Goal: Task Accomplishment & Management: Complete application form

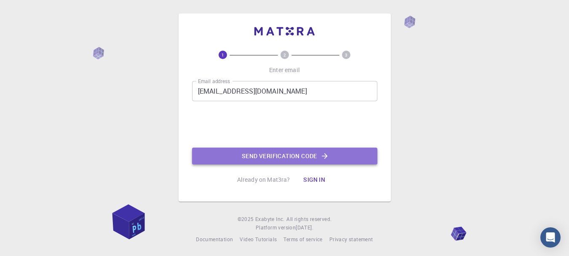
click at [311, 156] on button "Send verification code" at bounding box center [284, 155] width 185 height 17
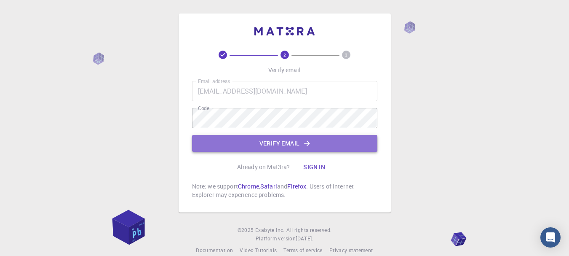
click at [218, 142] on button "Verify email" at bounding box center [284, 143] width 185 height 17
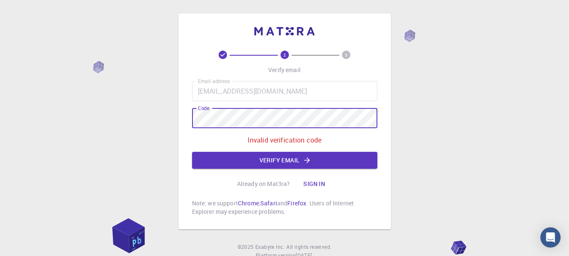
click at [189, 117] on div "2 3 Verify email Email address sergijmandryk3@gmail.com Email address Code Code…" at bounding box center [284, 121] width 212 height 216
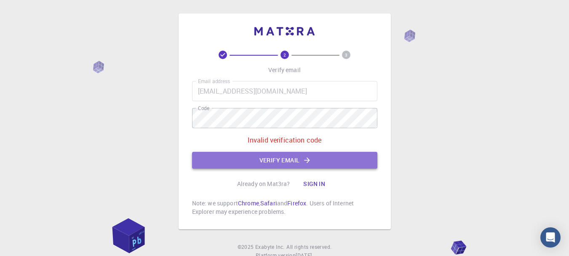
click at [245, 158] on button "Verify email" at bounding box center [284, 160] width 185 height 17
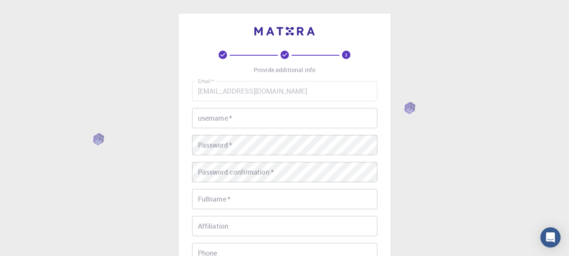
click at [244, 125] on input "username   *" at bounding box center [284, 118] width 185 height 20
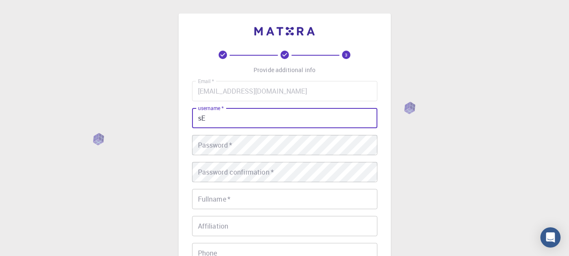
type input "s"
type input "Serg"
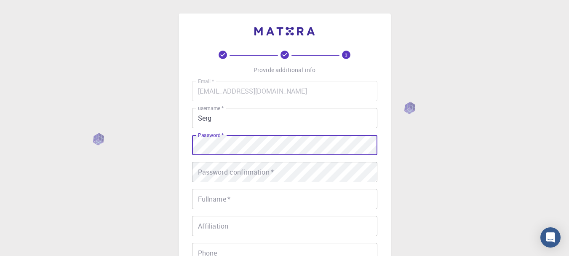
click at [219, 167] on div "Password confirmation   * Password confirmation   *" at bounding box center [284, 172] width 185 height 20
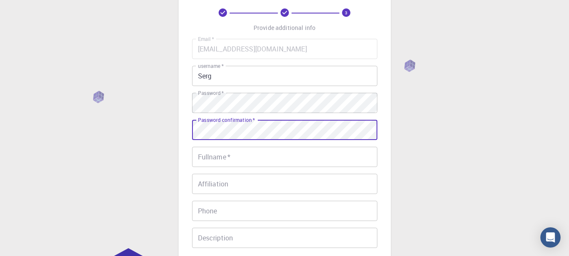
scroll to position [35, 0]
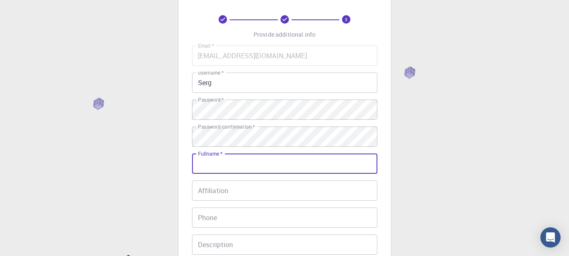
click at [236, 165] on input "Fullname   *" at bounding box center [284, 163] width 185 height 20
type input "s"
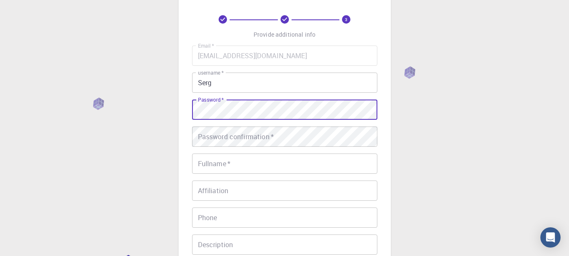
click at [163, 105] on div "3 Provide additional info Email   * sergijmandryk3@gmail.com Email   * username…" at bounding box center [284, 179] width 569 height 429
click at [217, 136] on div "Password confirmation   * Password confirmation   *" at bounding box center [284, 136] width 185 height 20
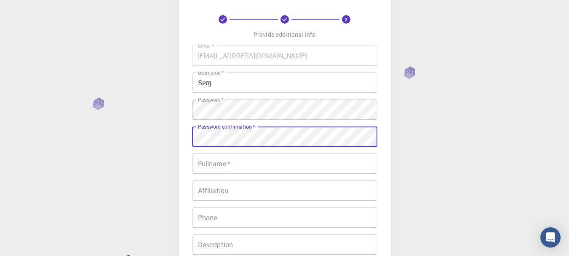
click at [224, 160] on div "Fullname   * Fullname   *" at bounding box center [284, 163] width 185 height 20
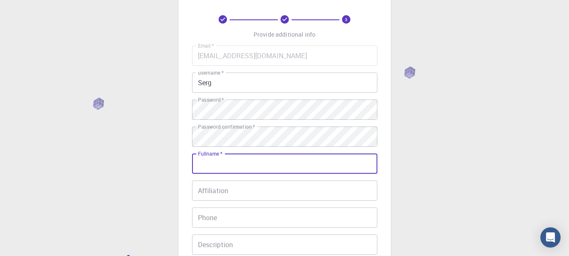
type input "s"
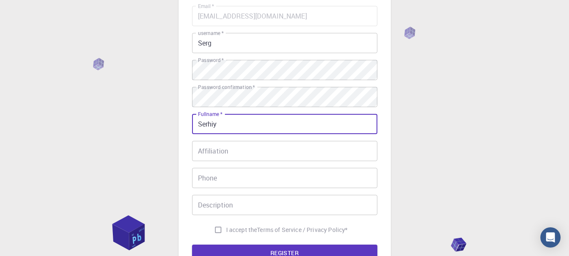
type input "Serhiy"
click at [205, 153] on input "Affiliation" at bounding box center [284, 151] width 185 height 20
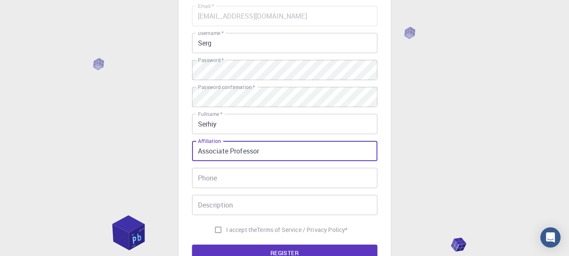
type input "Associate Professor"
click at [217, 230] on input "I accept the Terms of Service / Privacy Policy *" at bounding box center [218, 229] width 16 height 16
checkbox input "true"
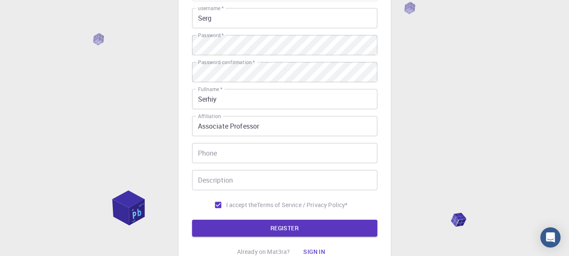
scroll to position [113, 0]
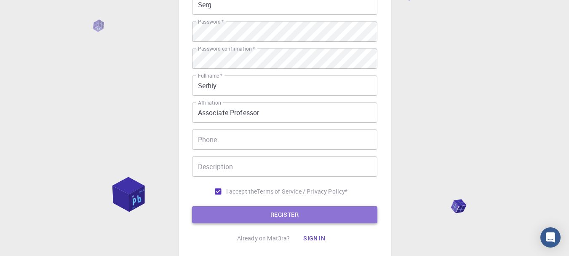
click at [287, 216] on button "REGISTER" at bounding box center [284, 214] width 185 height 17
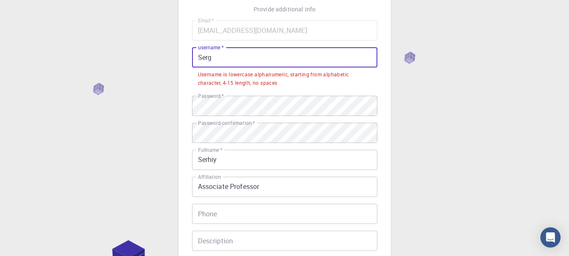
scroll to position [5, 0]
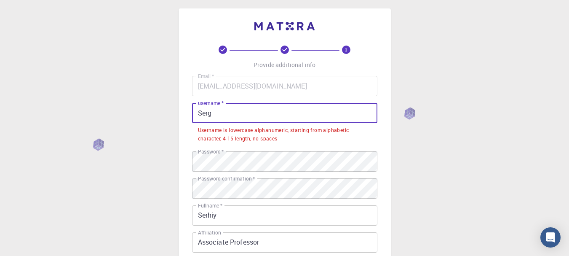
drag, startPoint x: 197, startPoint y: 6, endPoint x: 201, endPoint y: 110, distance: 103.6
click at [201, 110] on input "Serg" at bounding box center [284, 113] width 185 height 20
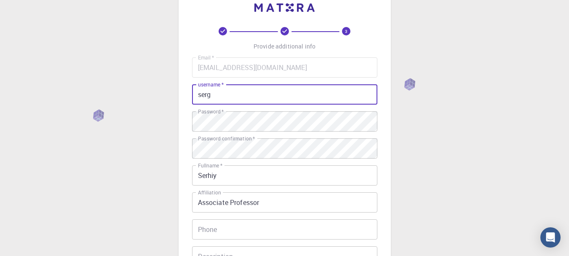
scroll to position [173, 0]
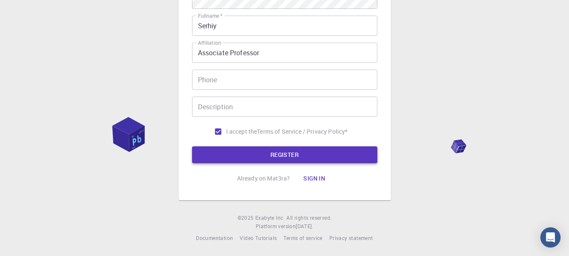
click at [285, 152] on button "REGISTER" at bounding box center [284, 154] width 185 height 17
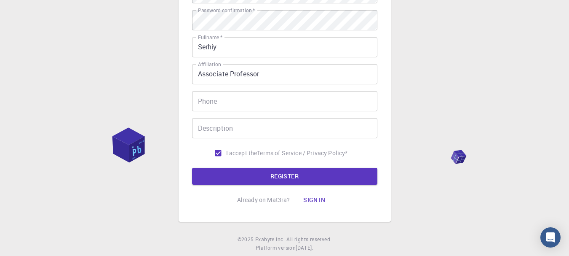
scroll to position [194, 0]
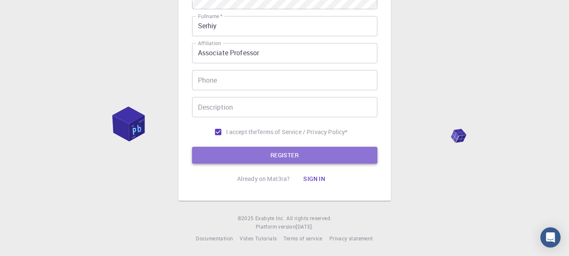
click at [285, 154] on button "REGISTER" at bounding box center [284, 154] width 185 height 17
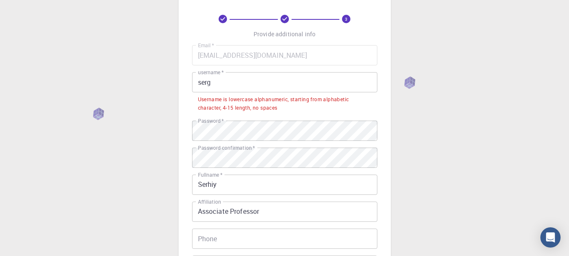
scroll to position [59, 0]
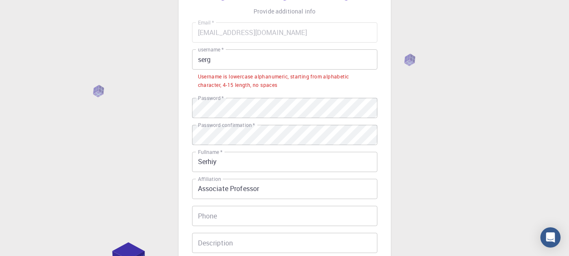
click at [211, 61] on input "serg" at bounding box center [284, 59] width 185 height 20
click at [213, 81] on div "Username is lowercase alphanumeric, starting from alphabetic character, 4-15 le…" at bounding box center [284, 80] width 173 height 17
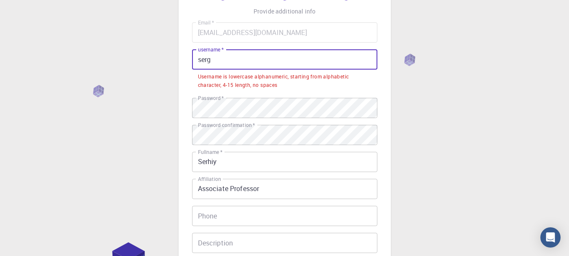
click at [214, 62] on input "serg" at bounding box center [284, 59] width 185 height 20
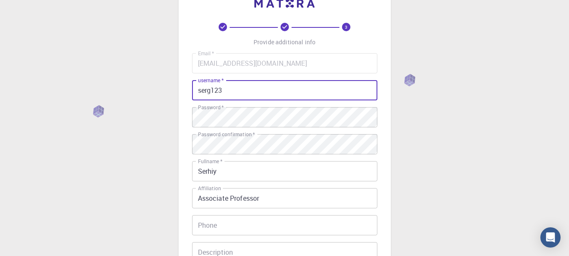
scroll to position [27, 0]
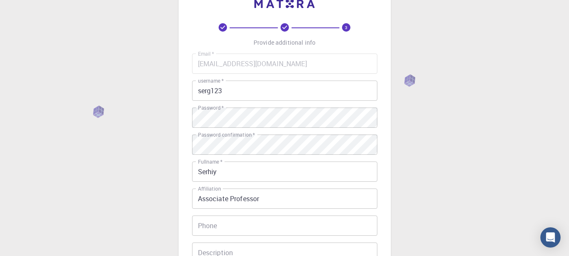
click at [222, 83] on span "*" at bounding box center [221, 80] width 3 height 7
click at [222, 83] on input "serg123" at bounding box center [284, 90] width 185 height 20
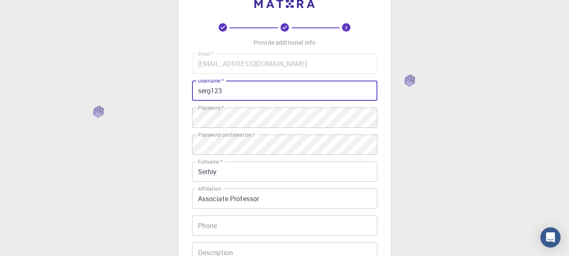
drag, startPoint x: 227, startPoint y: 86, endPoint x: 211, endPoint y: 90, distance: 16.4
click at [211, 90] on input "serg123" at bounding box center [284, 90] width 185 height 20
type input "serg777"
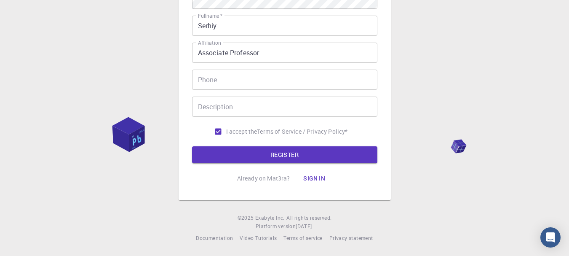
click at [278, 146] on form "Email   * sergijmandryk3@gmail.com Email   * username   * serg777 username   * …" at bounding box center [284, 35] width 185 height 255
click at [280, 152] on button "REGISTER" at bounding box center [284, 154] width 185 height 17
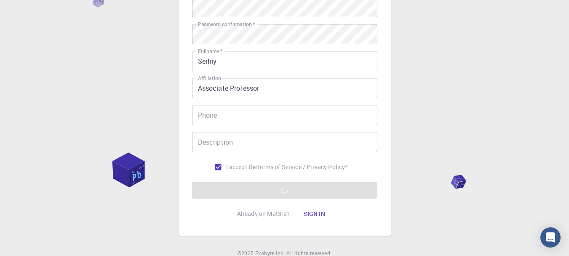
scroll to position [157, 0]
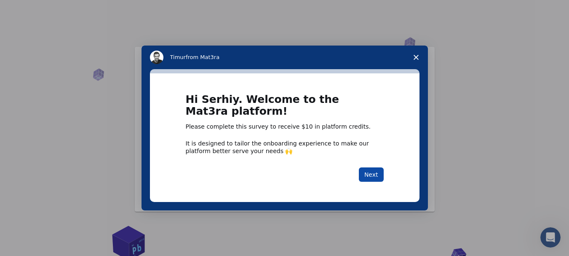
click at [368, 175] on button "Next" at bounding box center [371, 174] width 25 height 14
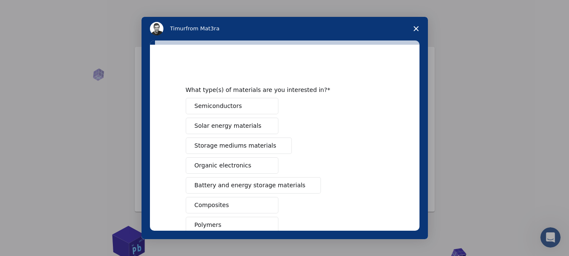
click at [263, 106] on span "Intercom messenger" at bounding box center [266, 106] width 7 height 7
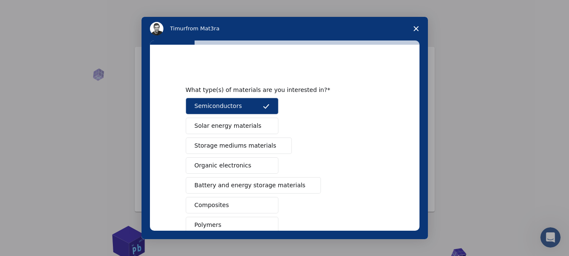
click at [263, 106] on icon "Intercom messenger" at bounding box center [266, 106] width 7 height 7
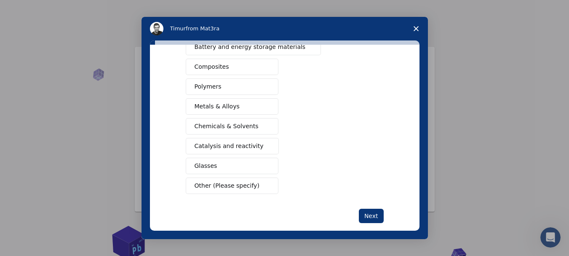
scroll to position [138, 0]
click at [248, 82] on button "Polymers" at bounding box center [232, 86] width 93 height 16
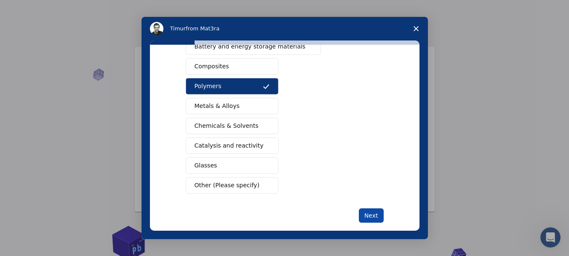
click at [373, 209] on button "Next" at bounding box center [371, 215] width 25 height 14
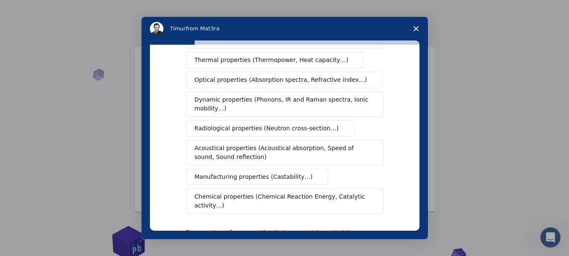
scroll to position [119, 0]
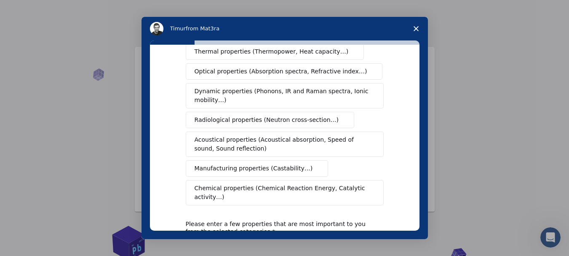
click at [232, 184] on span "Chemical properties (Chemical Reaction Energy, Catalytic activity…)" at bounding box center [281, 193] width 174 height 18
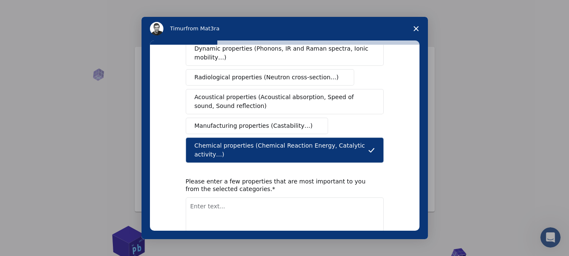
scroll to position [181, 0]
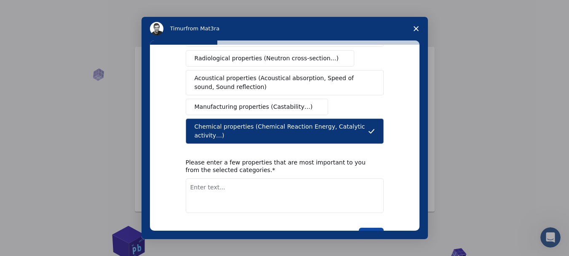
click at [365, 227] on button "Next" at bounding box center [371, 234] width 25 height 14
click at [286, 178] on textarea "Enter text..." at bounding box center [285, 195] width 198 height 35
click at [285, 178] on textarea "Enter text..." at bounding box center [285, 195] width 198 height 35
click at [338, 178] on textarea "Catalysis," at bounding box center [285, 195] width 198 height 35
type textarea "Catalysis, folding"
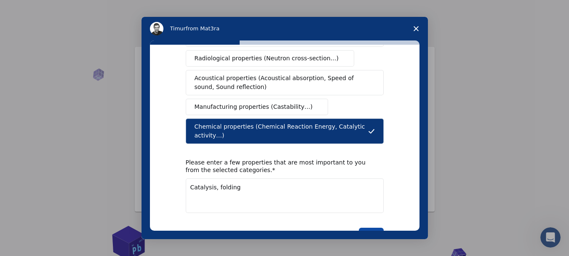
click at [372, 227] on button "Next" at bounding box center [371, 234] width 25 height 14
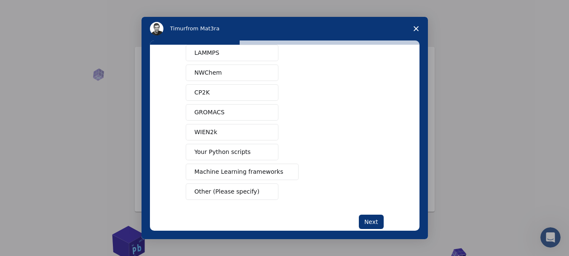
scroll to position [77, 0]
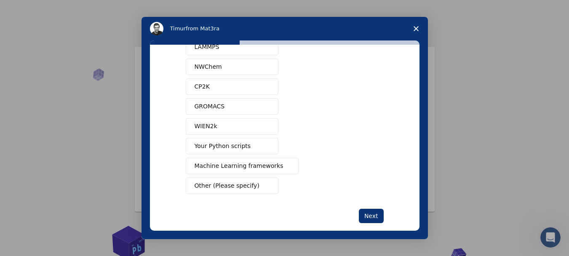
click at [243, 186] on span "Other (Please specify)" at bounding box center [226, 185] width 65 height 9
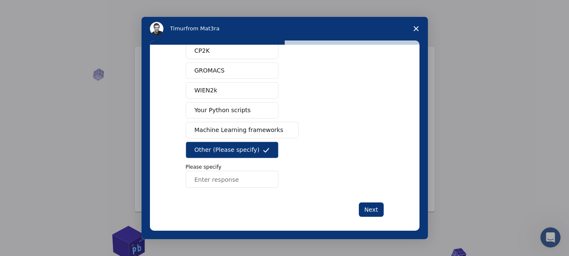
scroll to position [120, 0]
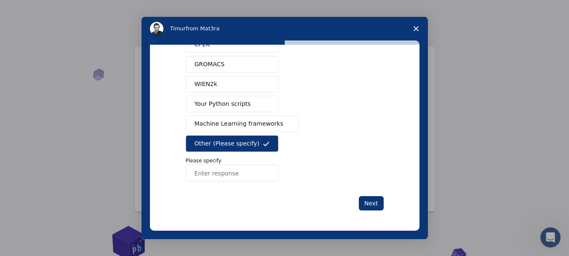
click at [206, 176] on input "Enter response" at bounding box center [232, 172] width 93 height 17
type input "n"
type input "M"
type input "NAMD/VMD"
click at [367, 203] on button "Next" at bounding box center [371, 203] width 25 height 14
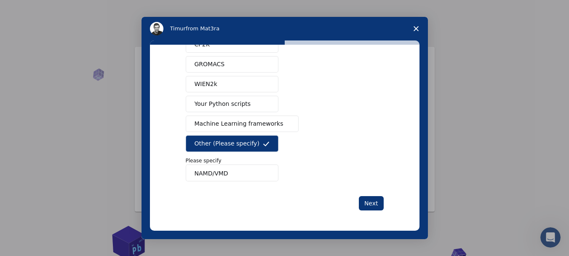
scroll to position [0, 0]
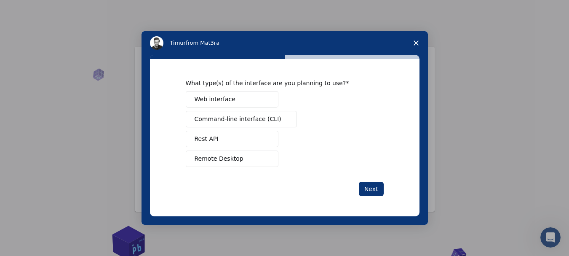
click at [241, 96] on button "Web interface" at bounding box center [232, 99] width 93 height 16
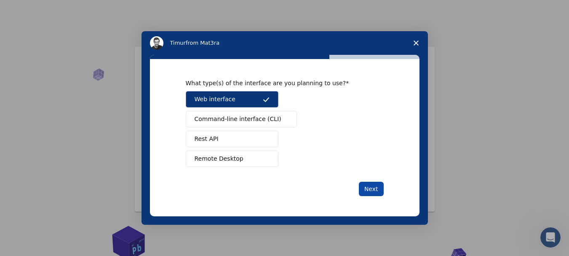
click at [375, 187] on button "Next" at bounding box center [371, 188] width 25 height 14
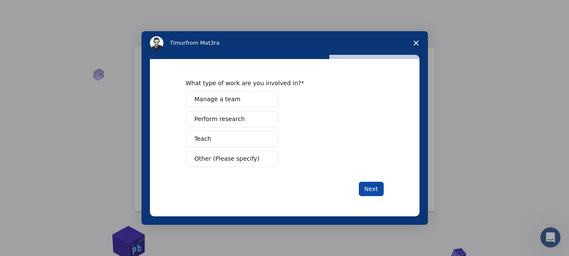
click at [370, 186] on button "Next" at bounding box center [371, 188] width 25 height 14
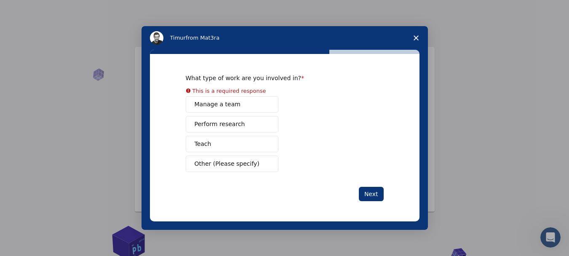
click at [222, 123] on span "Perform research" at bounding box center [219, 124] width 51 height 9
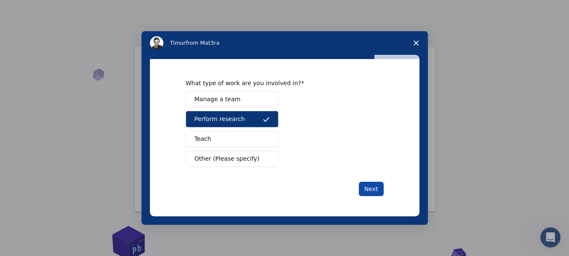
click at [370, 183] on button "Next" at bounding box center [371, 188] width 25 height 14
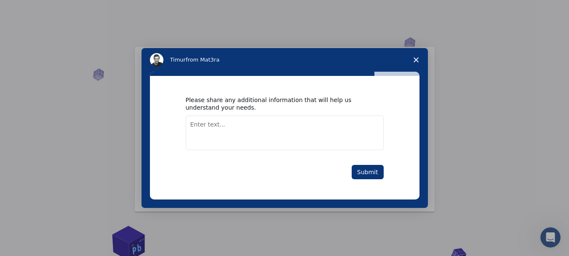
click at [250, 133] on textarea "Enter text..." at bounding box center [285, 132] width 198 height 35
click at [250, 118] on textarea "Enter text..." at bounding box center [285, 132] width 198 height 35
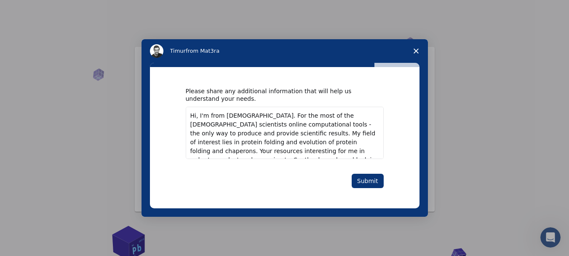
scroll to position [6, 0]
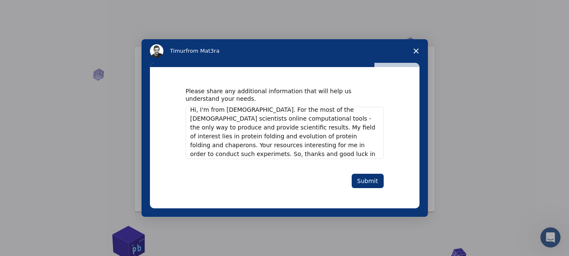
click at [309, 139] on textarea "Hi, I'm from Ukraine. For the most of the ukrainian scientists online computati…" at bounding box center [285, 132] width 198 height 52
type textarea "Hi, I'm from Ukraine. For the most of the ukrainian scientists online computati…"
click at [370, 183] on button "Submit" at bounding box center [367, 180] width 32 height 14
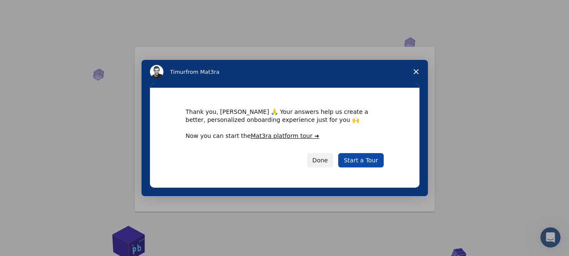
click at [369, 162] on link "Start a Tour" at bounding box center [360, 160] width 45 height 14
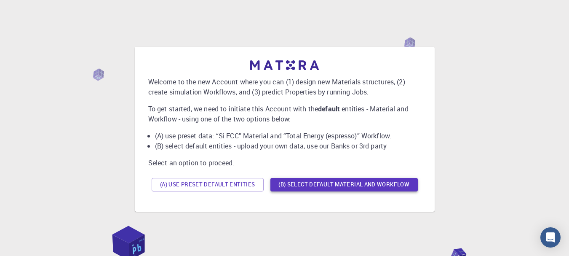
click at [374, 186] on button "(B) Select default material and workflow" at bounding box center [343, 184] width 147 height 13
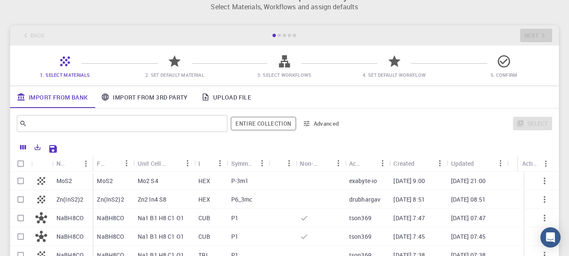
scroll to position [19, 0]
